Goal: Task Accomplishment & Management: Use online tool/utility

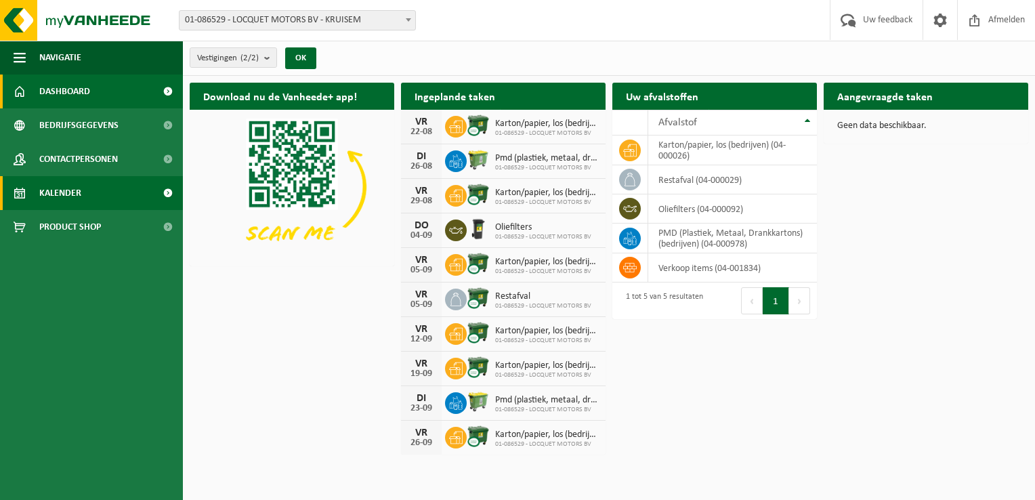
click at [100, 196] on link "Kalender" at bounding box center [91, 193] width 183 height 34
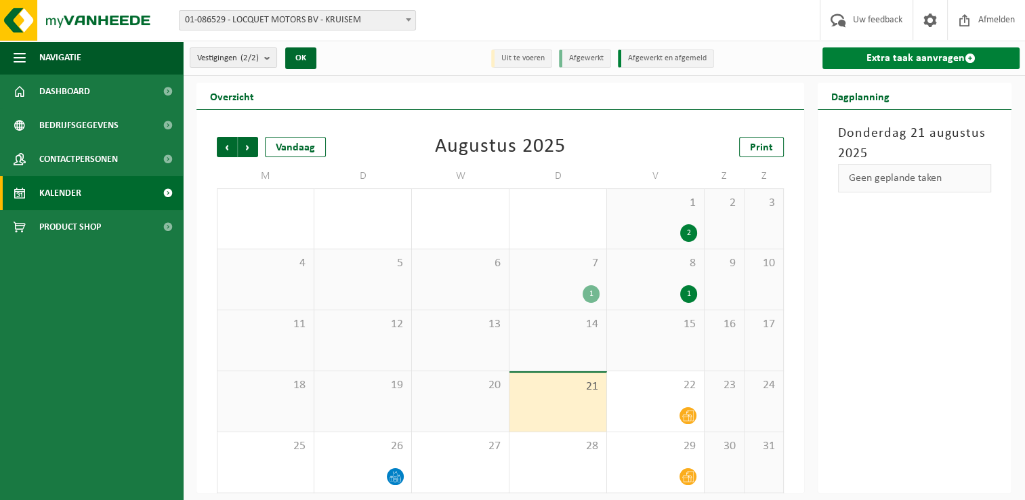
click at [923, 64] on link "Extra taak aanvragen" at bounding box center [920, 58] width 197 height 22
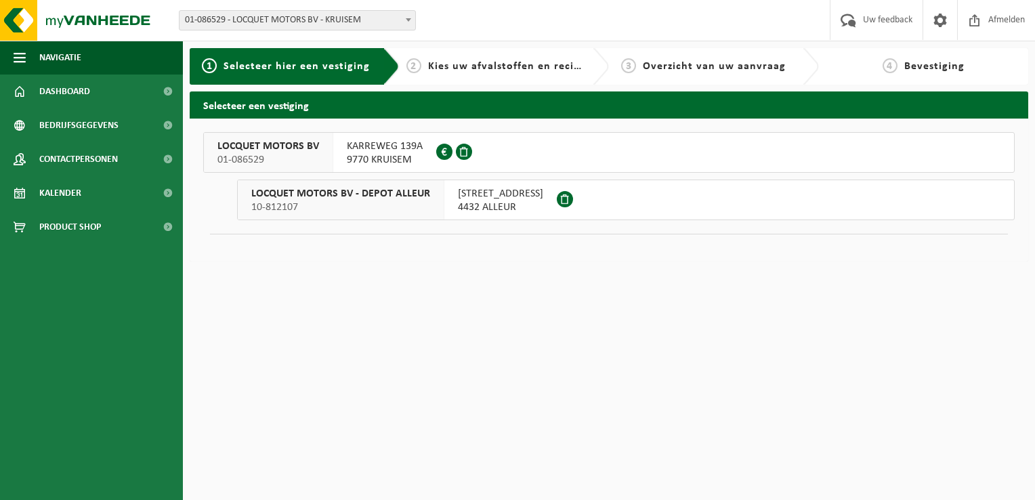
click at [537, 204] on span "4432 ALLEUR" at bounding box center [500, 208] width 85 height 14
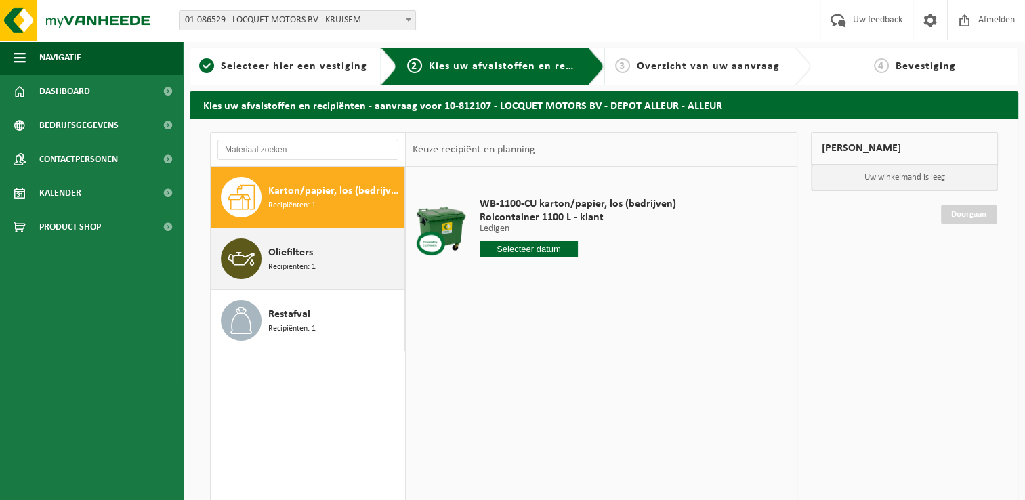
click at [325, 259] on div "Oliefilters Recipiënten: 1" at bounding box center [334, 258] width 133 height 41
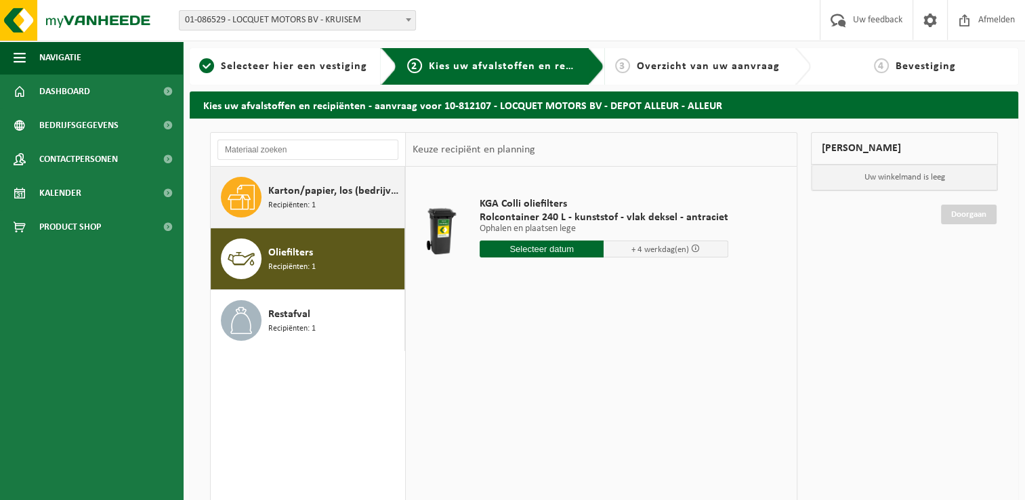
click at [326, 214] on div "Karton/papier, los (bedrijven) Recipiënten: 1" at bounding box center [334, 197] width 133 height 41
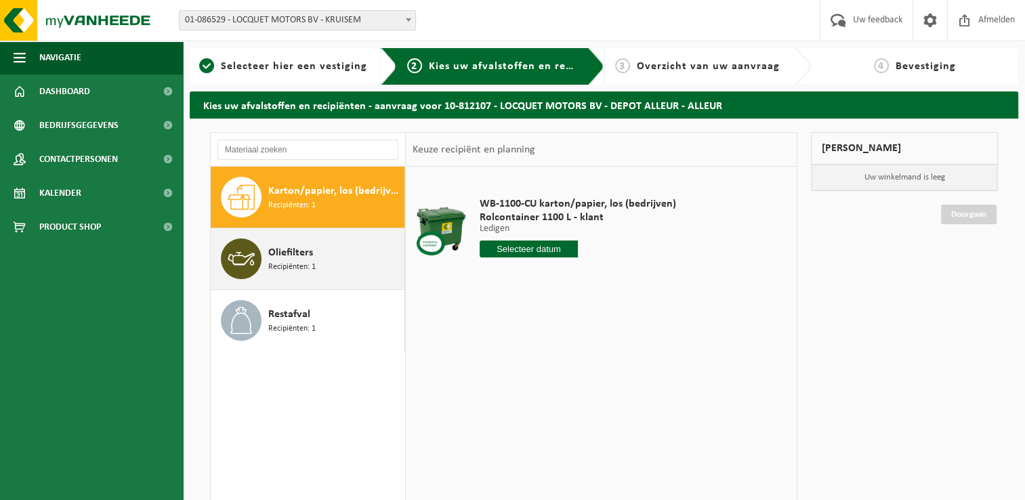
click at [320, 269] on div "Oliefilters Recipiënten: 1" at bounding box center [334, 258] width 133 height 41
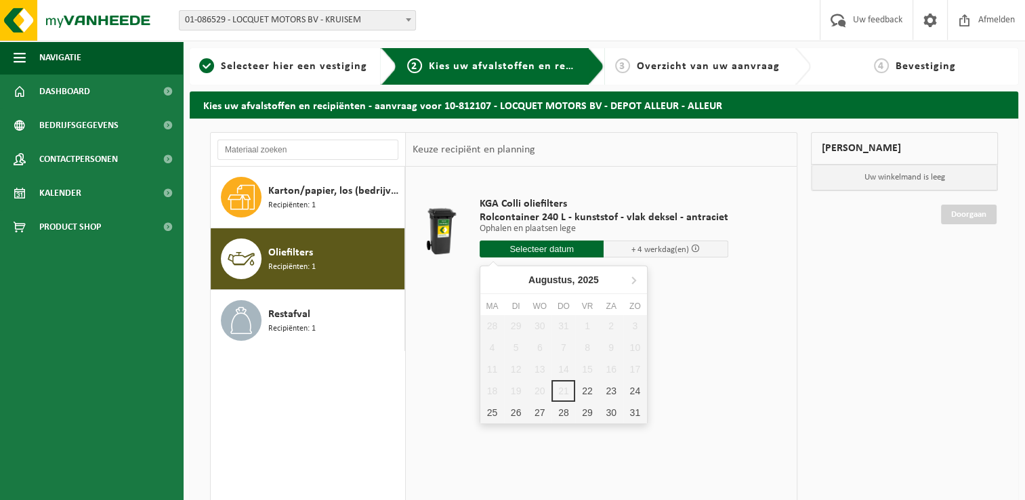
click at [555, 251] on input "text" at bounding box center [542, 248] width 125 height 17
click at [578, 411] on div "29" at bounding box center [587, 413] width 24 height 22
type input "Van 2025-08-29"
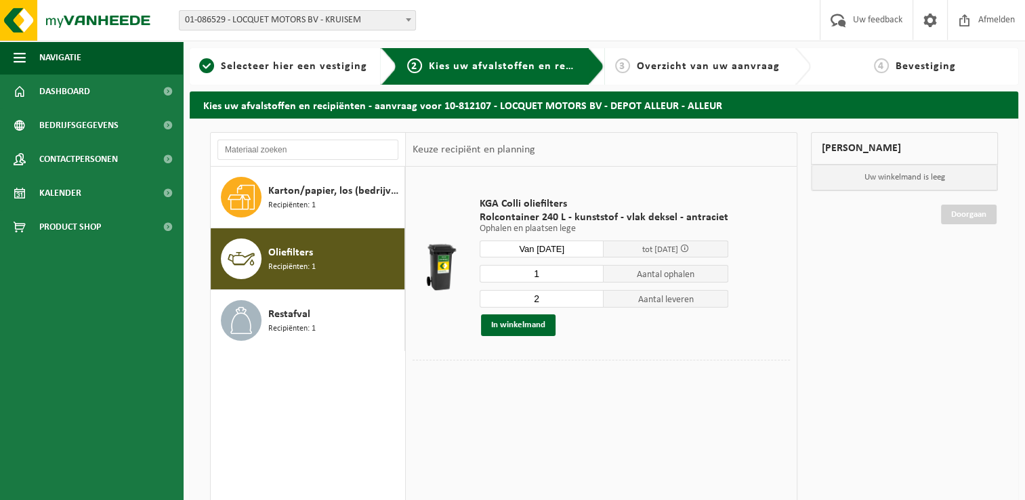
type input "1"
click at [591, 278] on input "1" at bounding box center [542, 274] width 125 height 18
type input "1"
click at [591, 303] on input "1" at bounding box center [542, 299] width 125 height 18
click at [516, 329] on button "In winkelmand" at bounding box center [518, 325] width 75 height 22
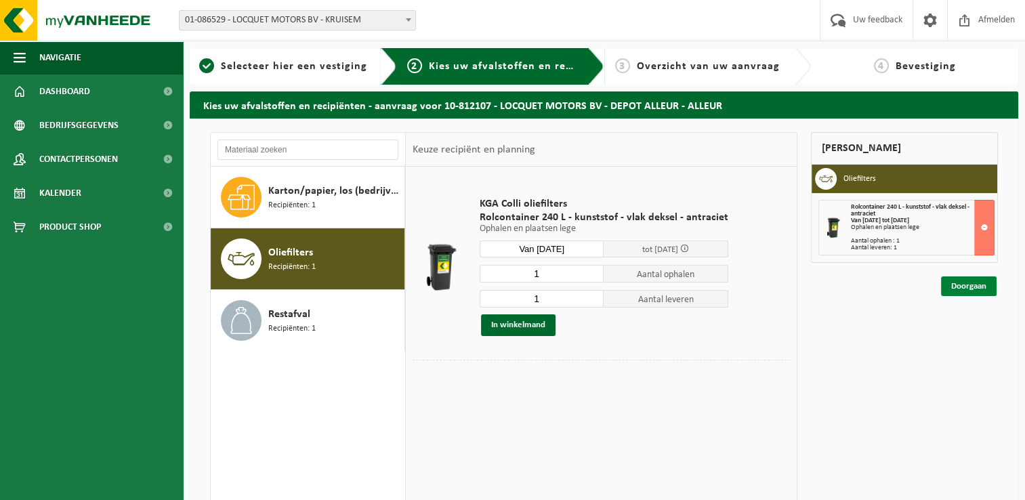
click at [968, 287] on link "Doorgaan" at bounding box center [969, 286] width 56 height 20
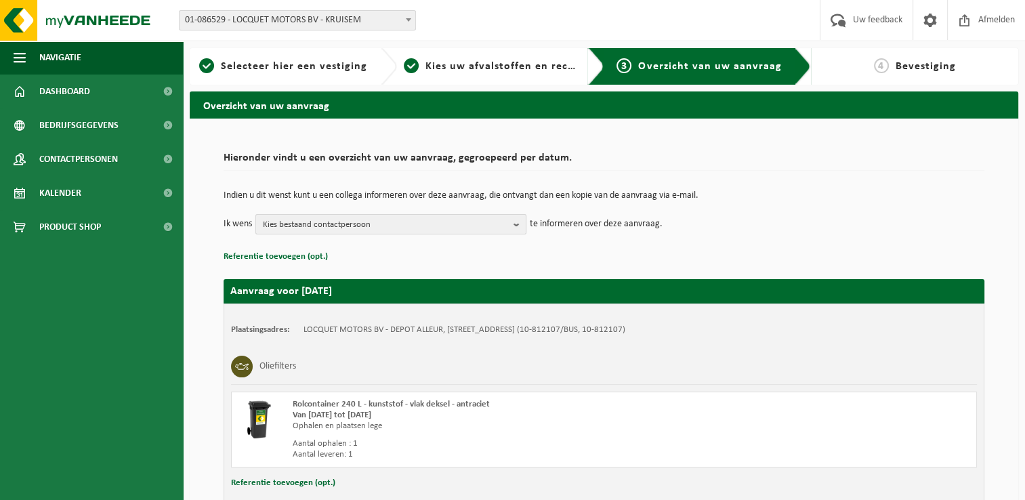
click at [511, 222] on button "Kies bestaand contactpersoon" at bounding box center [390, 224] width 271 height 20
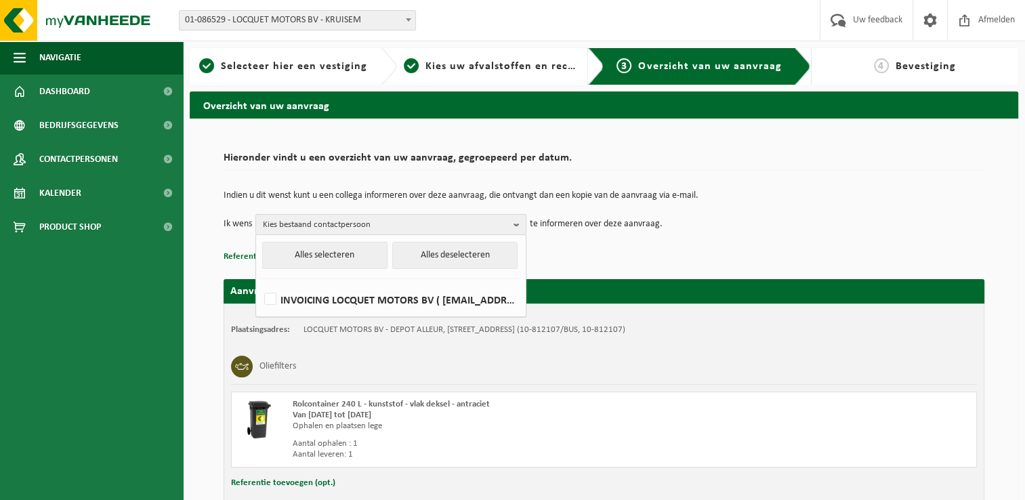
click at [511, 222] on button "Kies bestaand contactpersoon" at bounding box center [390, 224] width 271 height 20
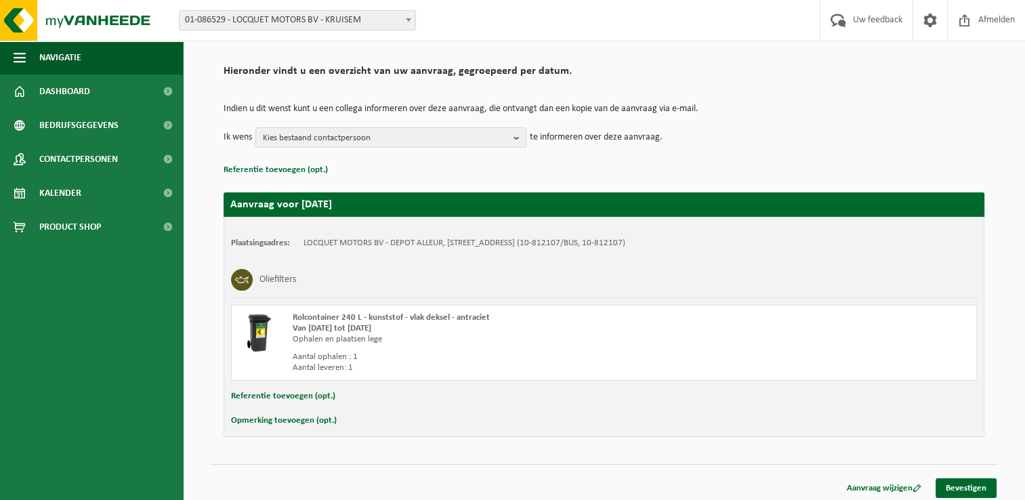
scroll to position [91, 0]
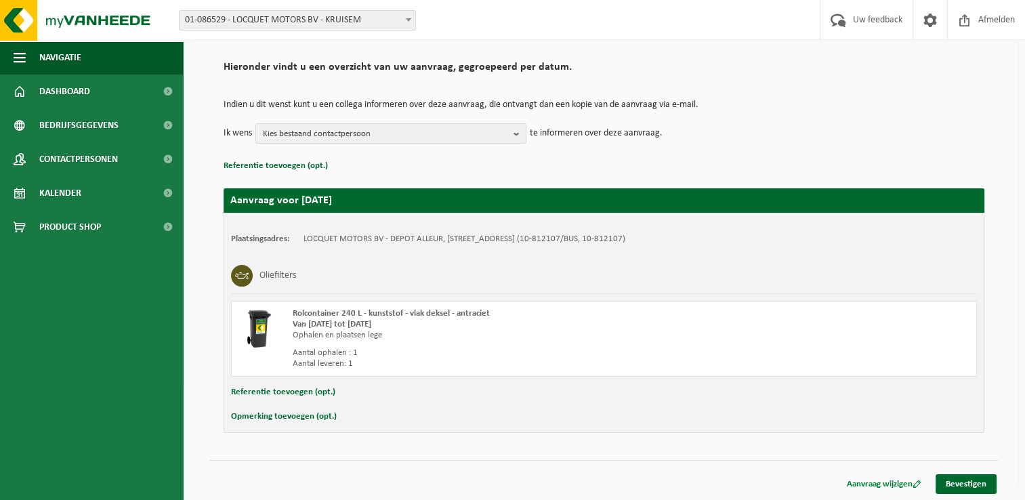
click at [875, 481] on link "Aanvraag wijzigen" at bounding box center [884, 484] width 95 height 20
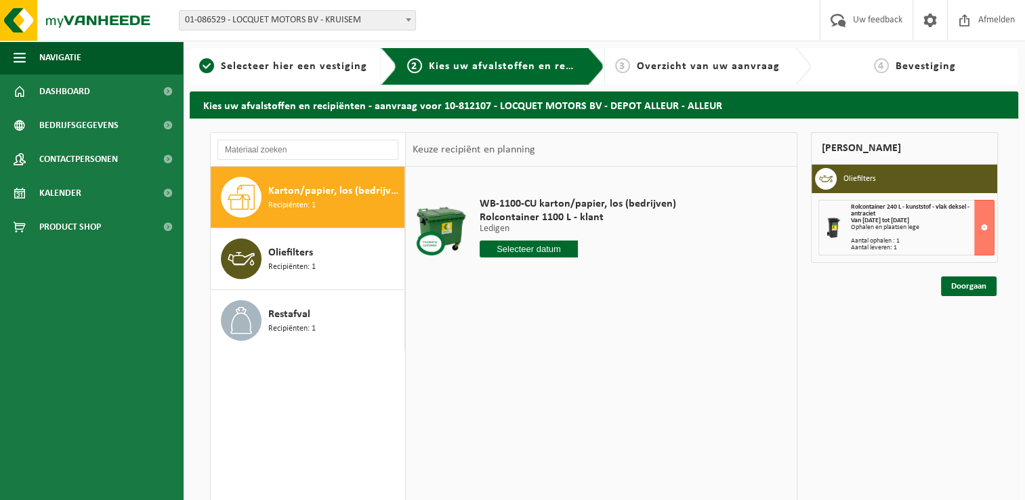
click at [902, 224] on div "Ophalen en plaatsen lege" at bounding box center [922, 227] width 143 height 7
click at [856, 182] on h3 "Oliefilters" at bounding box center [859, 179] width 33 height 22
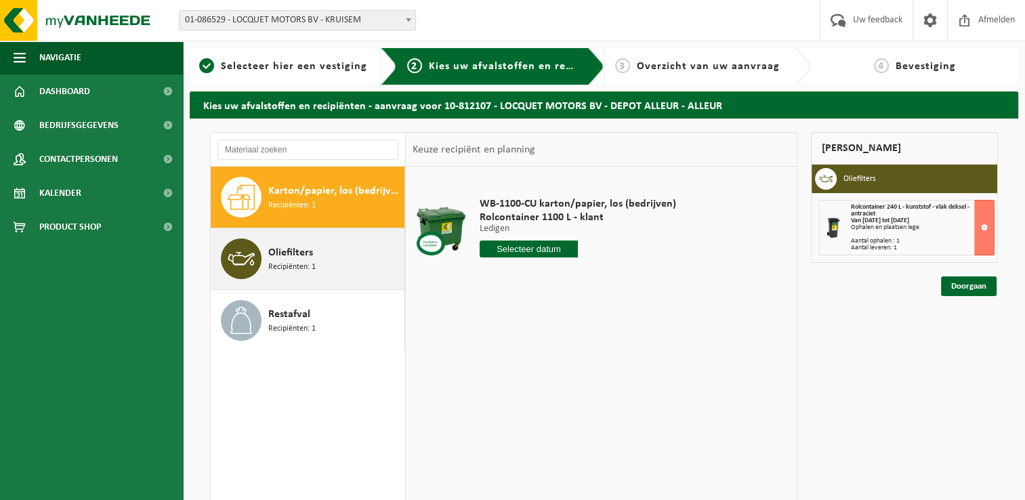
click at [255, 238] on div at bounding box center [241, 258] width 41 height 41
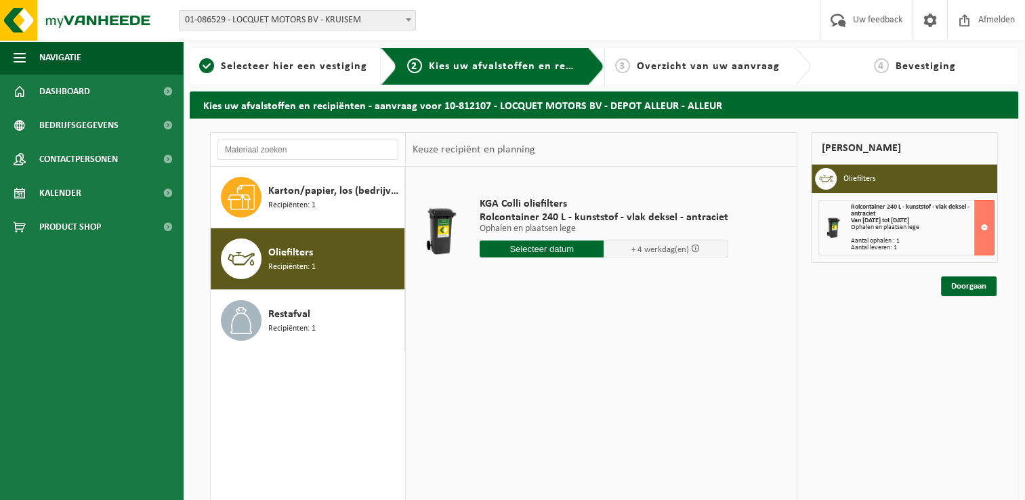
click at [873, 224] on div "Ophalen en plaatsen lege" at bounding box center [922, 227] width 143 height 7
click at [861, 180] on h3 "Oliefilters" at bounding box center [859, 179] width 33 height 22
click at [986, 230] on button at bounding box center [984, 228] width 20 height 56
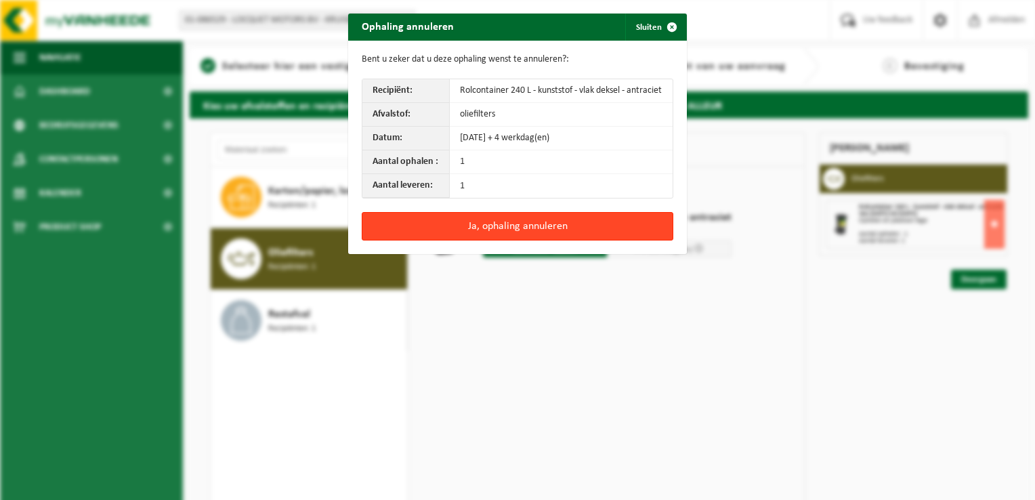
click at [519, 228] on button "Ja, ophaling annuleren" at bounding box center [518, 226] width 312 height 28
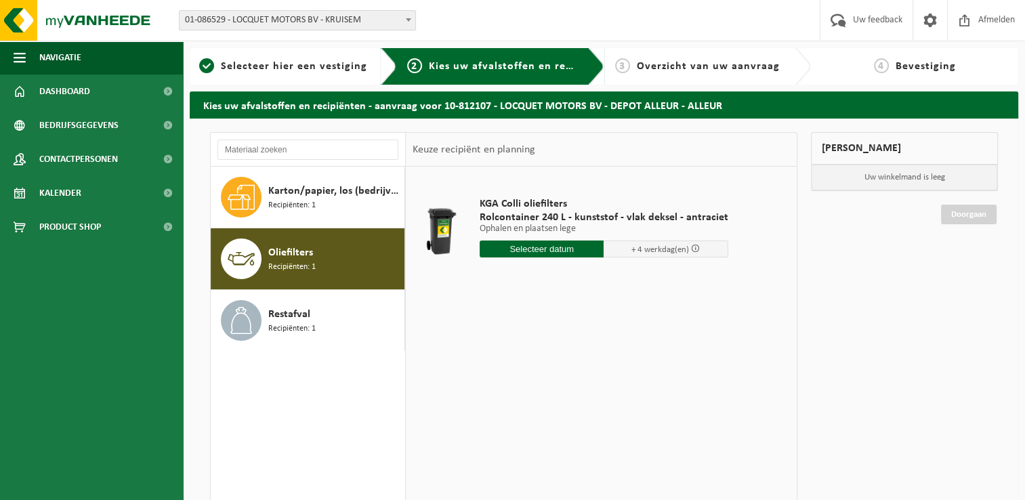
click at [546, 239] on div "KGA Colli oliefilters Rolcontainer 240 L - kunststof - vlak deksel - antraciet …" at bounding box center [604, 231] width 262 height 94
click at [545, 245] on input "text" at bounding box center [542, 248] width 125 height 17
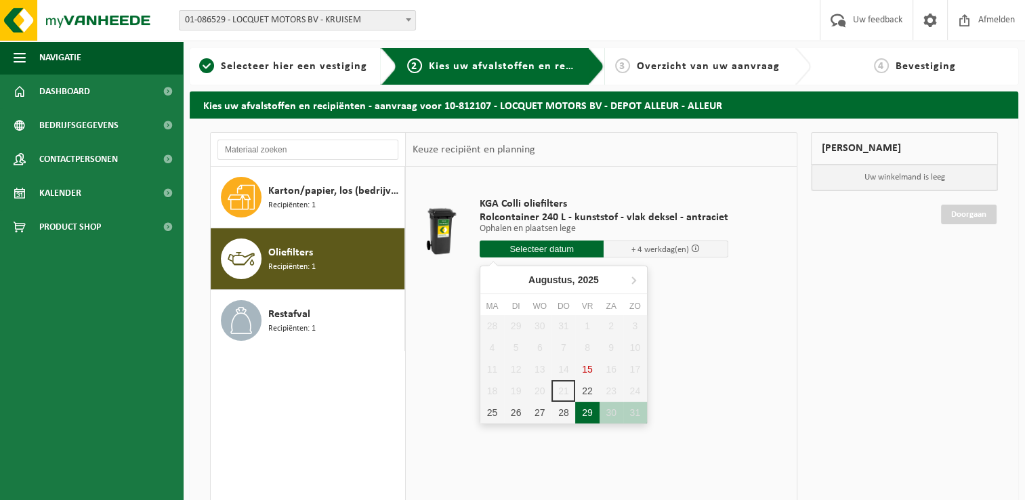
click at [591, 407] on div "29" at bounding box center [587, 413] width 24 height 22
type input "Van 2025-08-29"
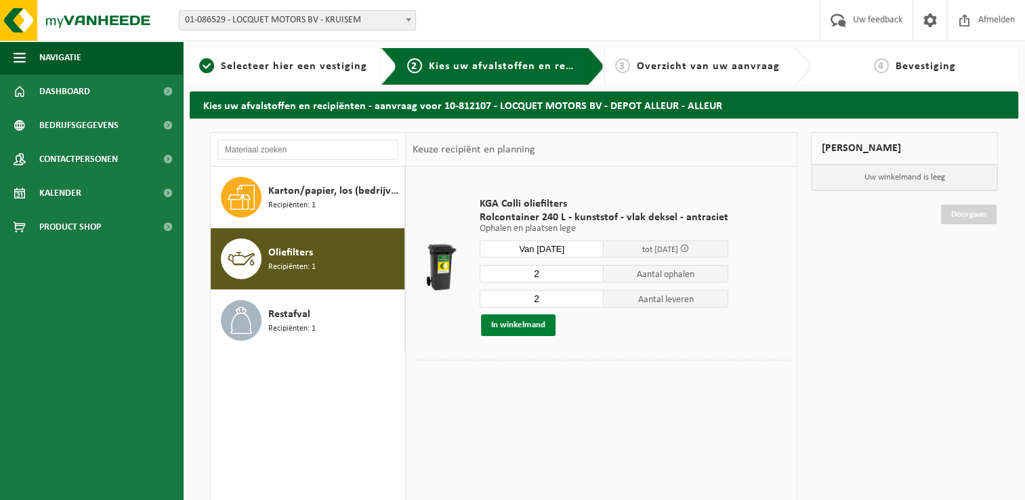
click at [528, 321] on button "In winkelmand" at bounding box center [518, 325] width 75 height 22
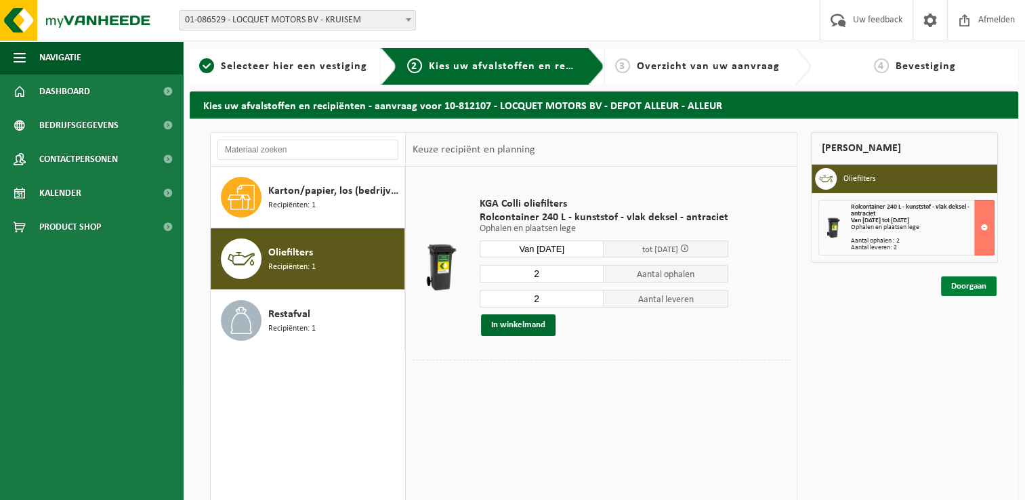
click at [961, 288] on link "Doorgaan" at bounding box center [969, 286] width 56 height 20
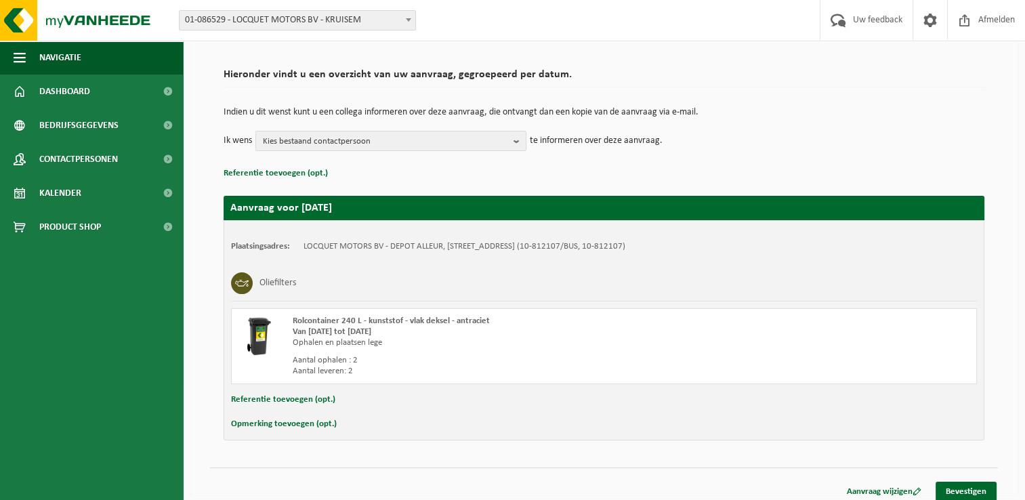
scroll to position [91, 0]
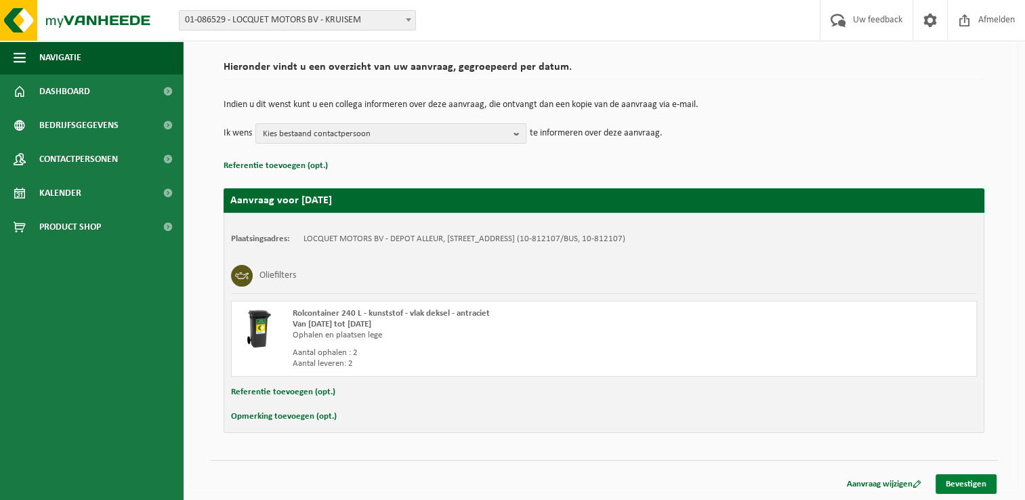
click at [971, 484] on link "Bevestigen" at bounding box center [966, 484] width 61 height 20
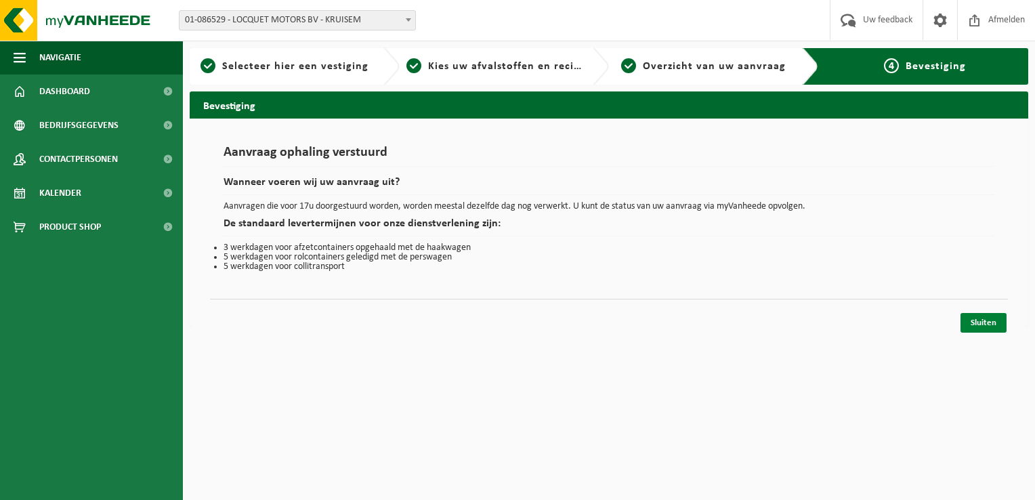
click at [965, 320] on link "Sluiten" at bounding box center [984, 323] width 46 height 20
